Goal: Task Accomplishment & Management: Complete application form

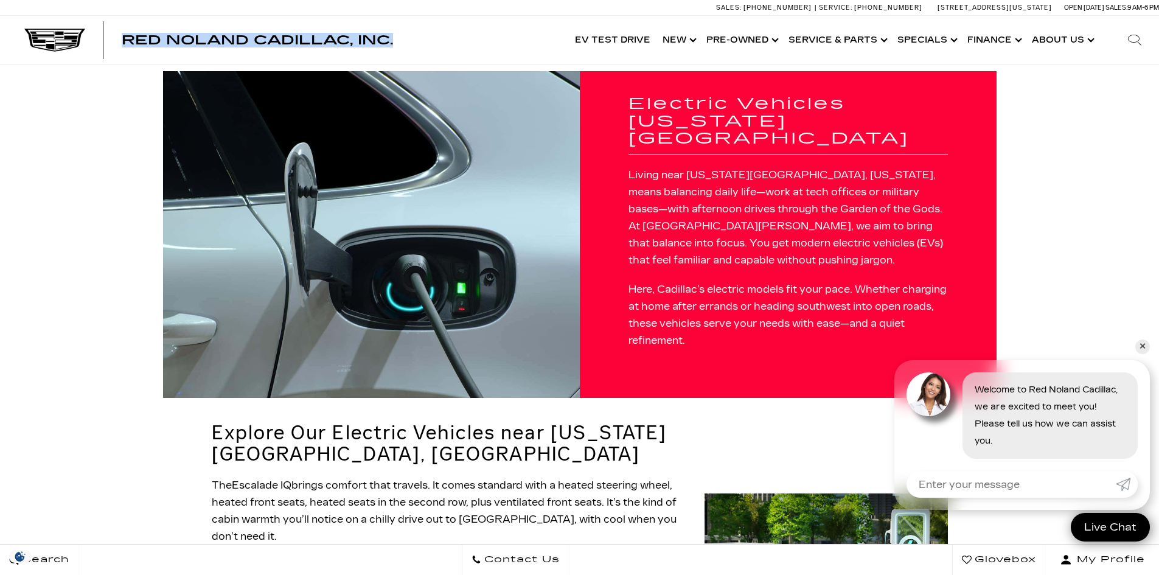
drag, startPoint x: 399, startPoint y: 42, endPoint x: 127, endPoint y: 42, distance: 271.9
click at [127, 42] on div "Red Noland Cadillac, Inc. EV Test Drive Show New Cadillac Crossovers/SUVs XT4 X…" at bounding box center [579, 40] width 1159 height 49
copy span "Red Noland Cadillac, Inc."
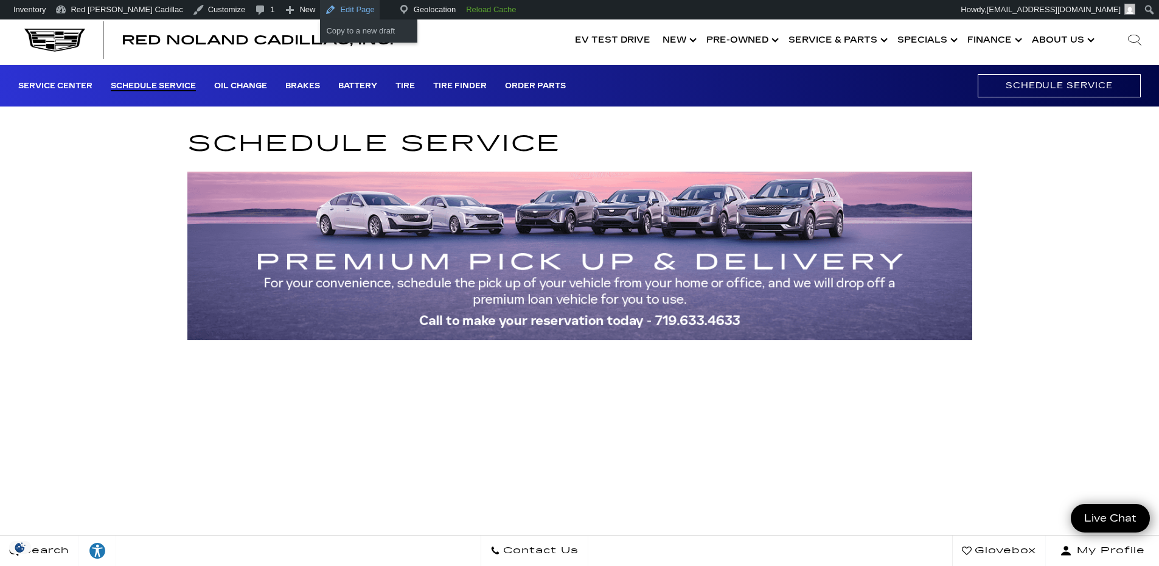
click at [320, 4] on link "Edit Page" at bounding box center [349, 9] width 59 height 19
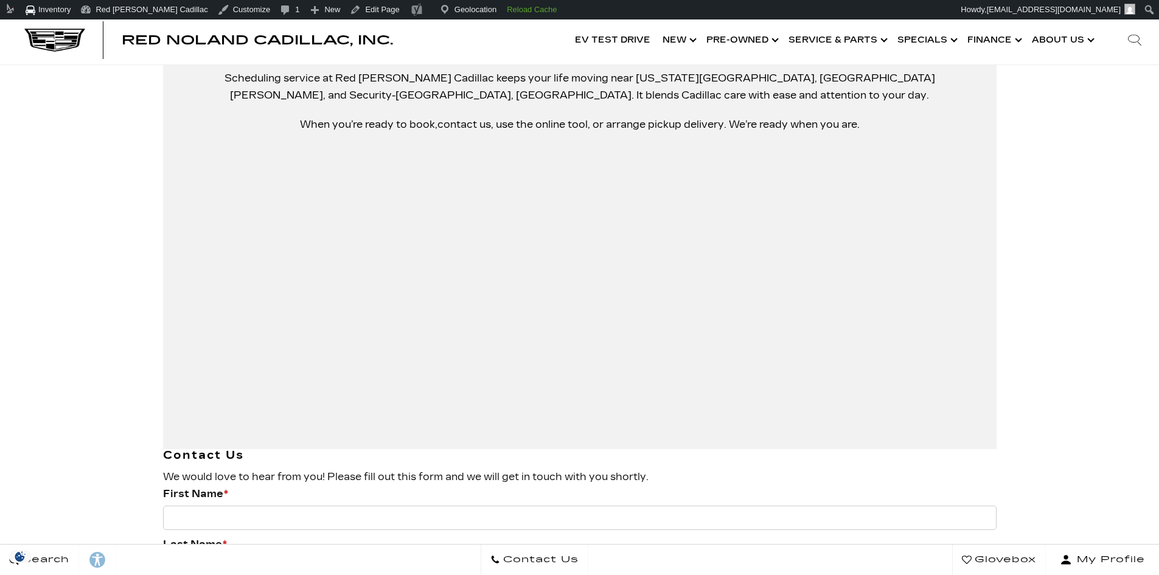
scroll to position [1434, 0]
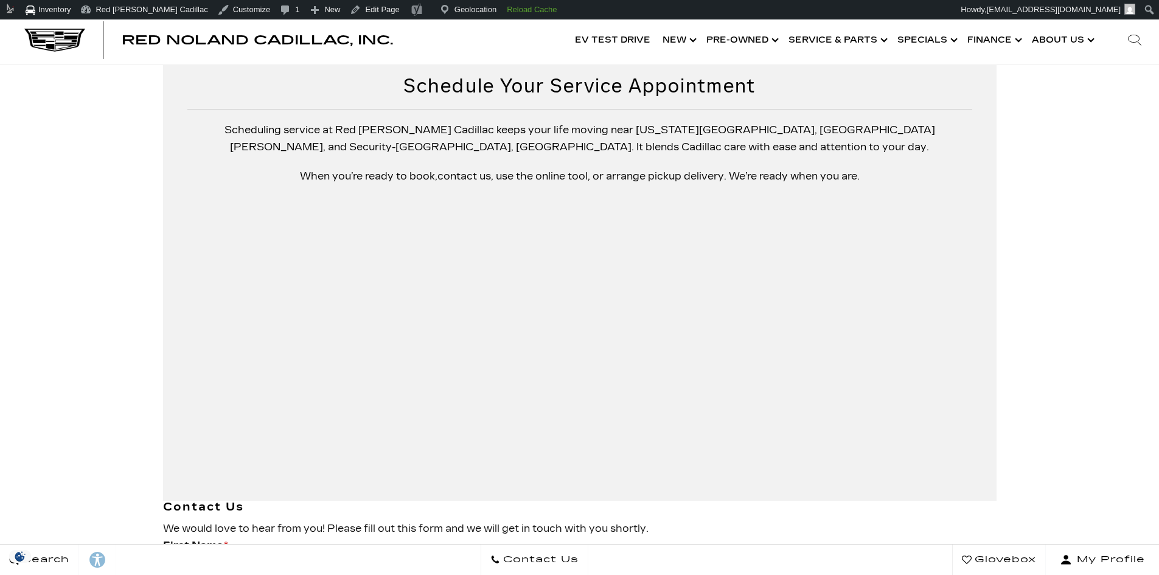
scroll to position [1338, 0]
